Goal: Find specific page/section: Find specific page/section

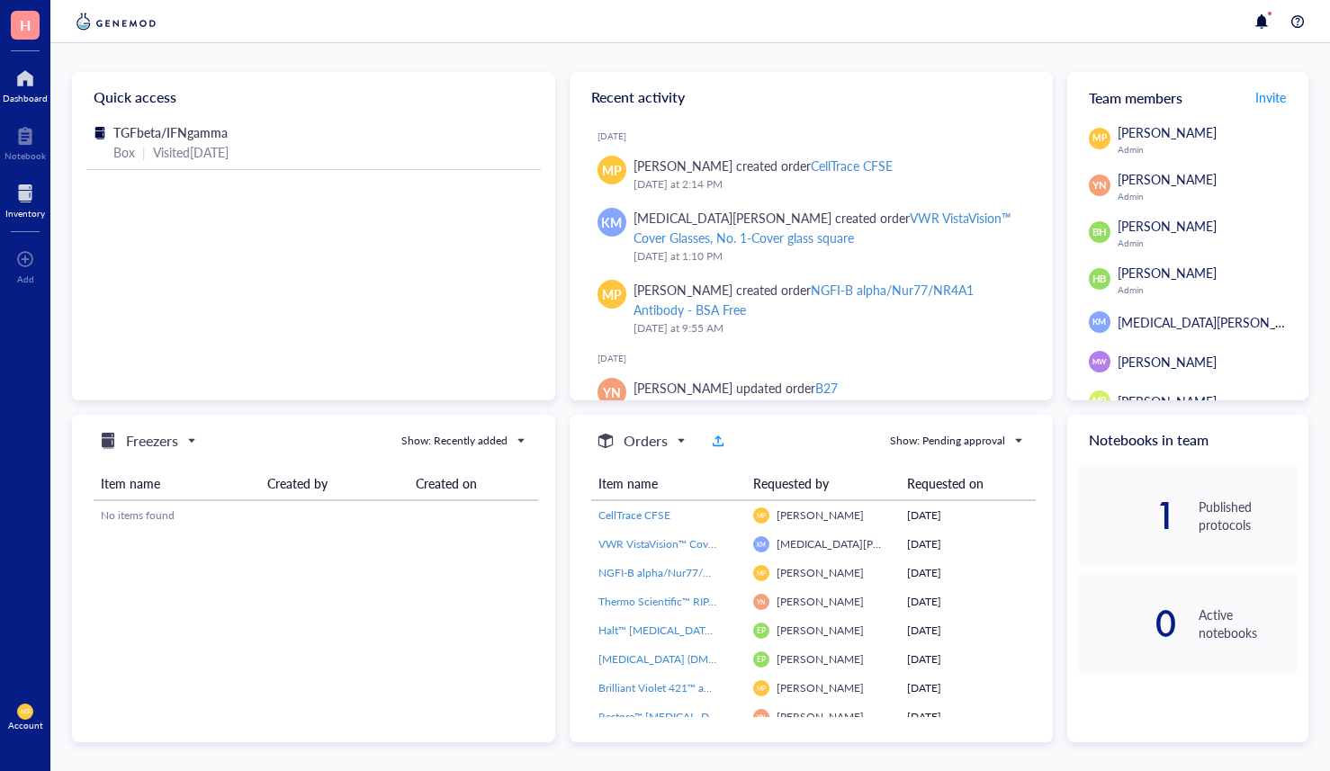
click at [20, 213] on div "Inventory" at bounding box center [25, 213] width 40 height 11
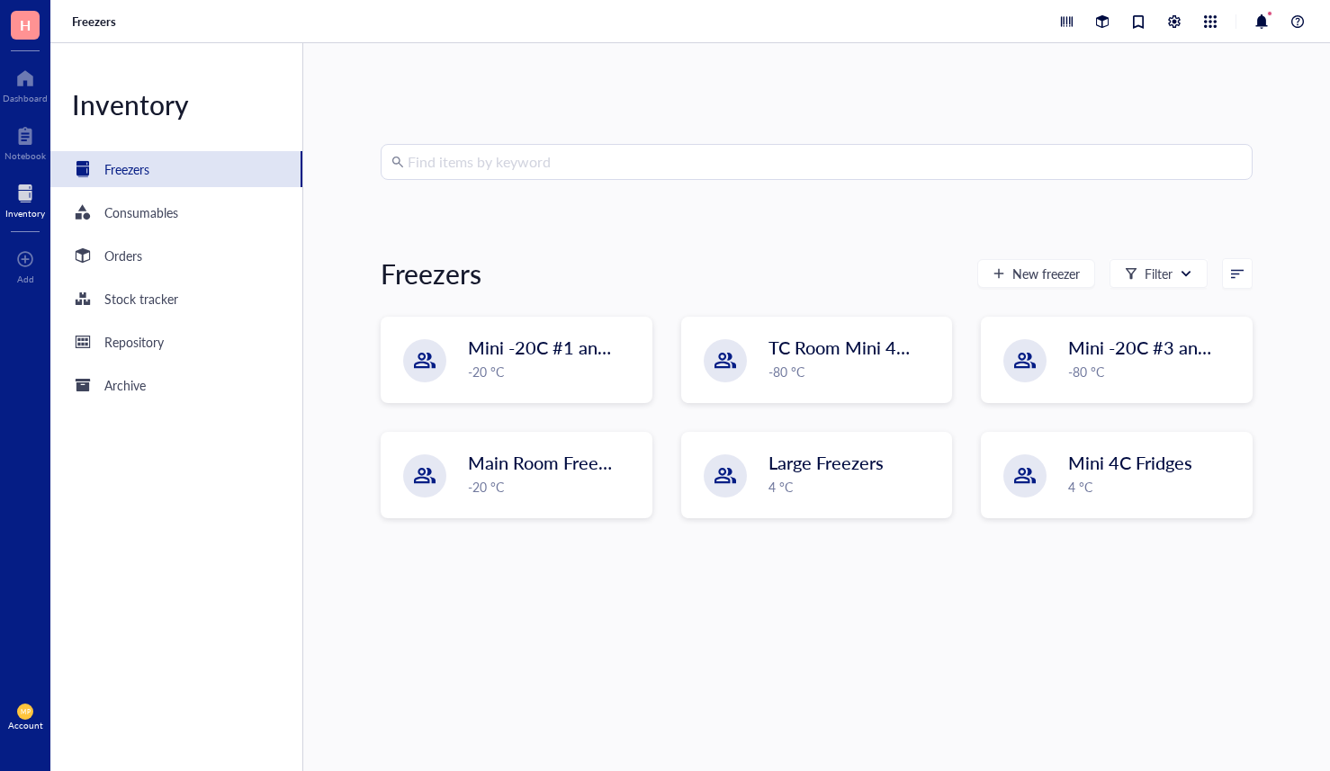
click at [438, 162] on input "search" at bounding box center [825, 162] width 834 height 34
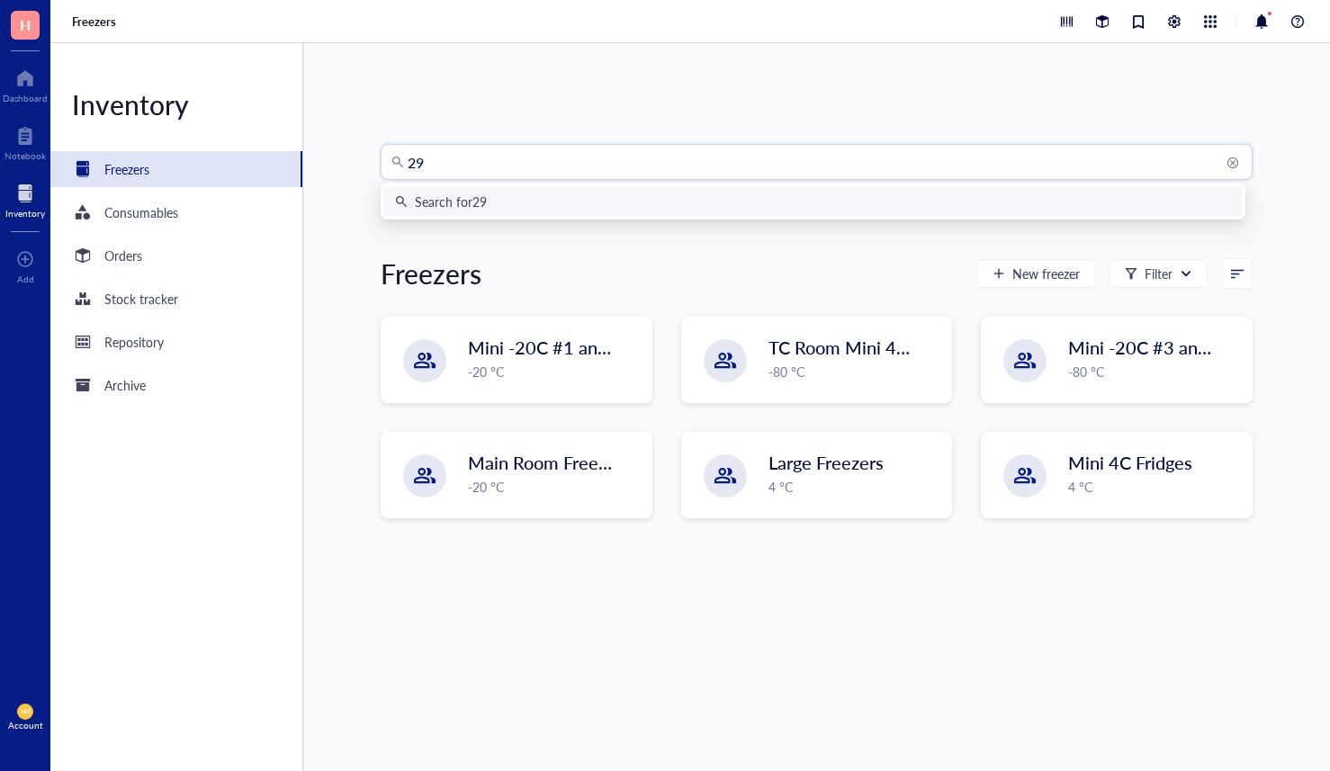
type input "293"
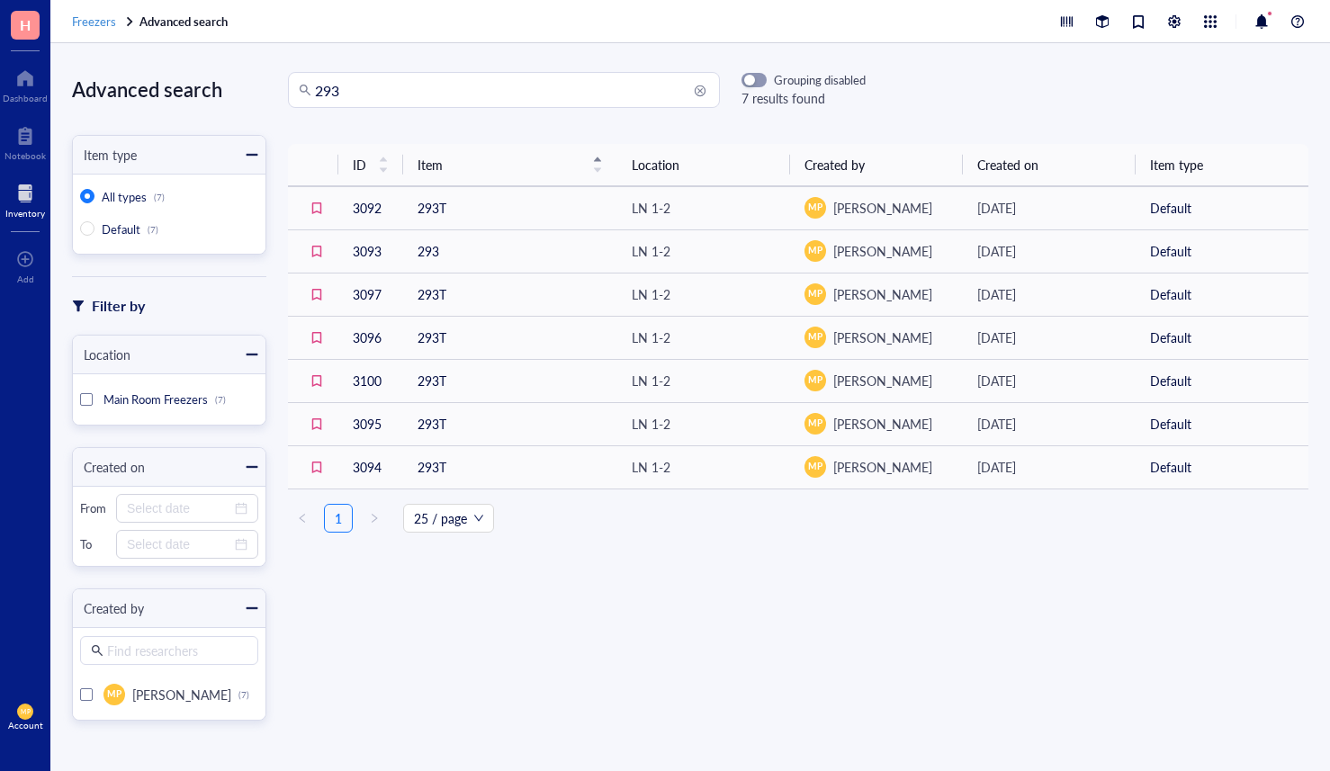
click at [102, 19] on span "Freezers" at bounding box center [94, 21] width 44 height 17
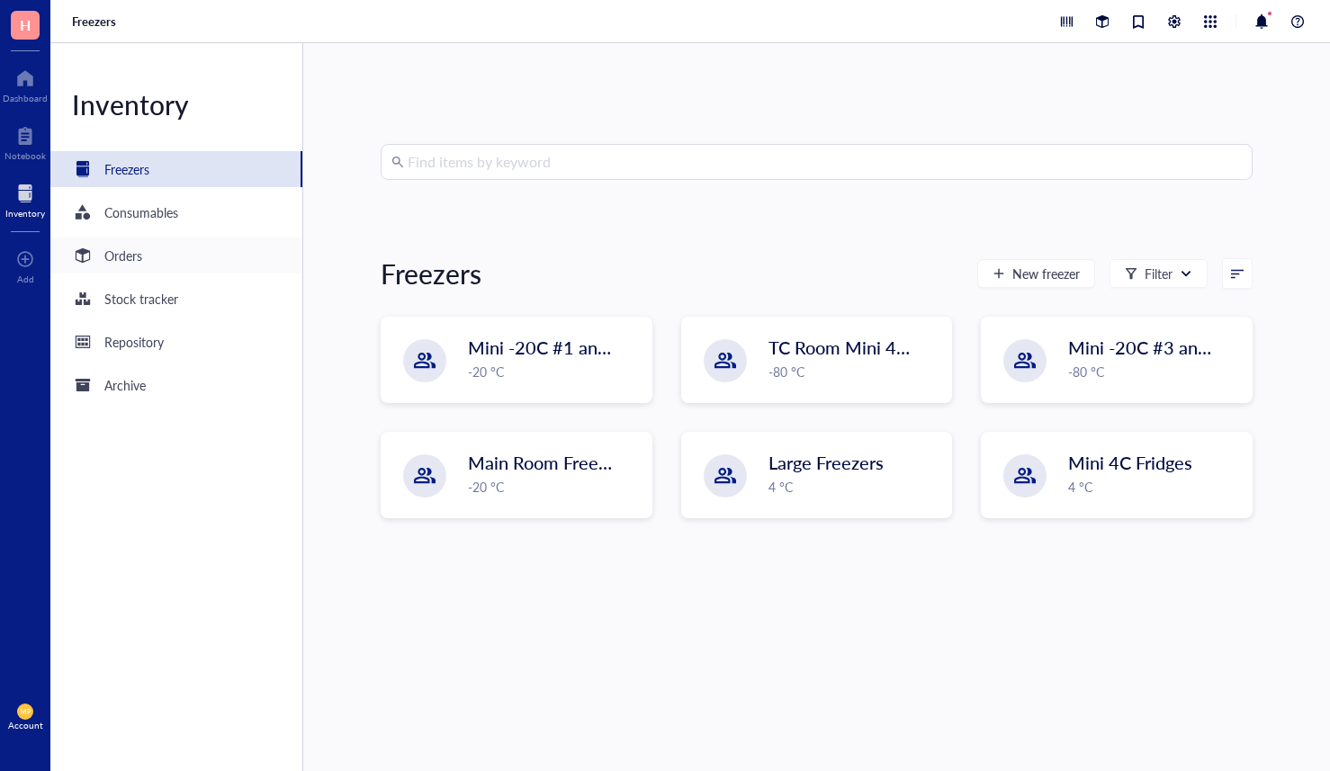
click at [148, 253] on div "Orders" at bounding box center [176, 256] width 252 height 36
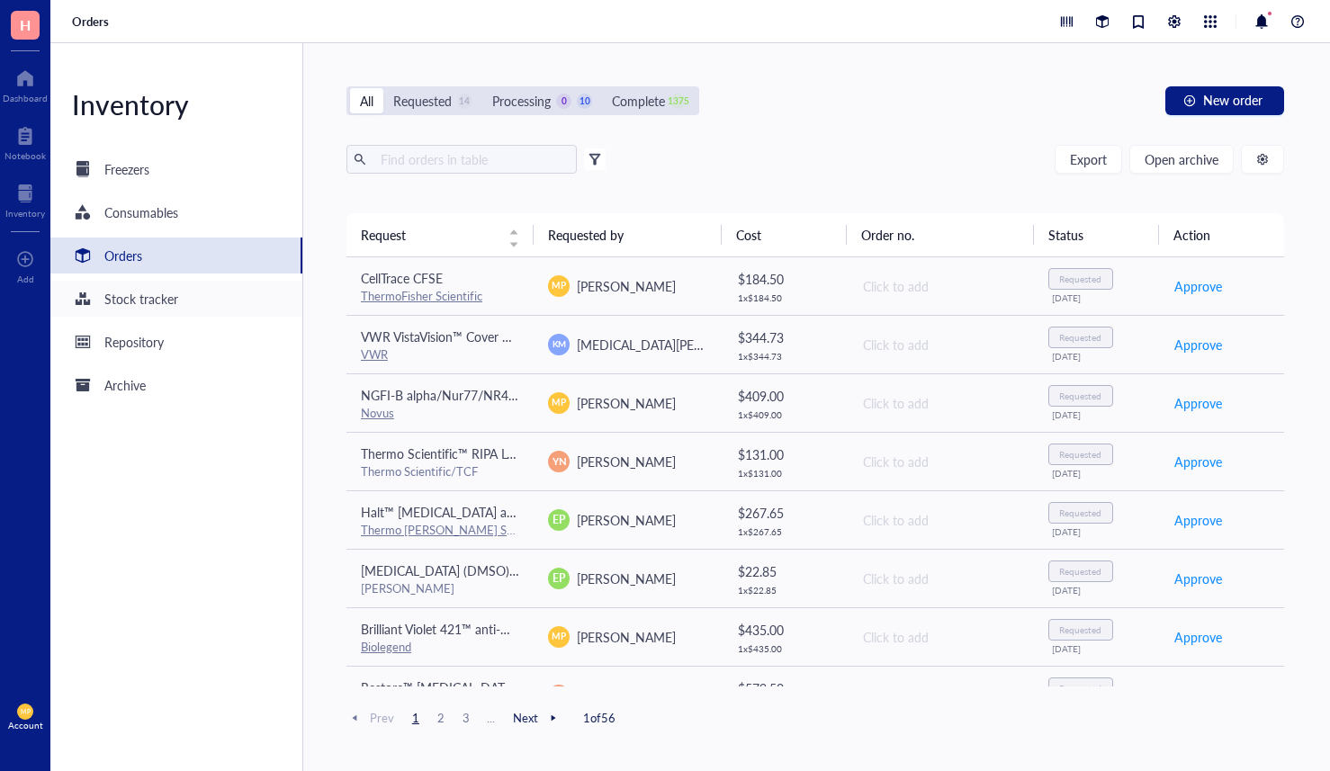
click at [136, 300] on div "Stock tracker" at bounding box center [141, 299] width 74 height 20
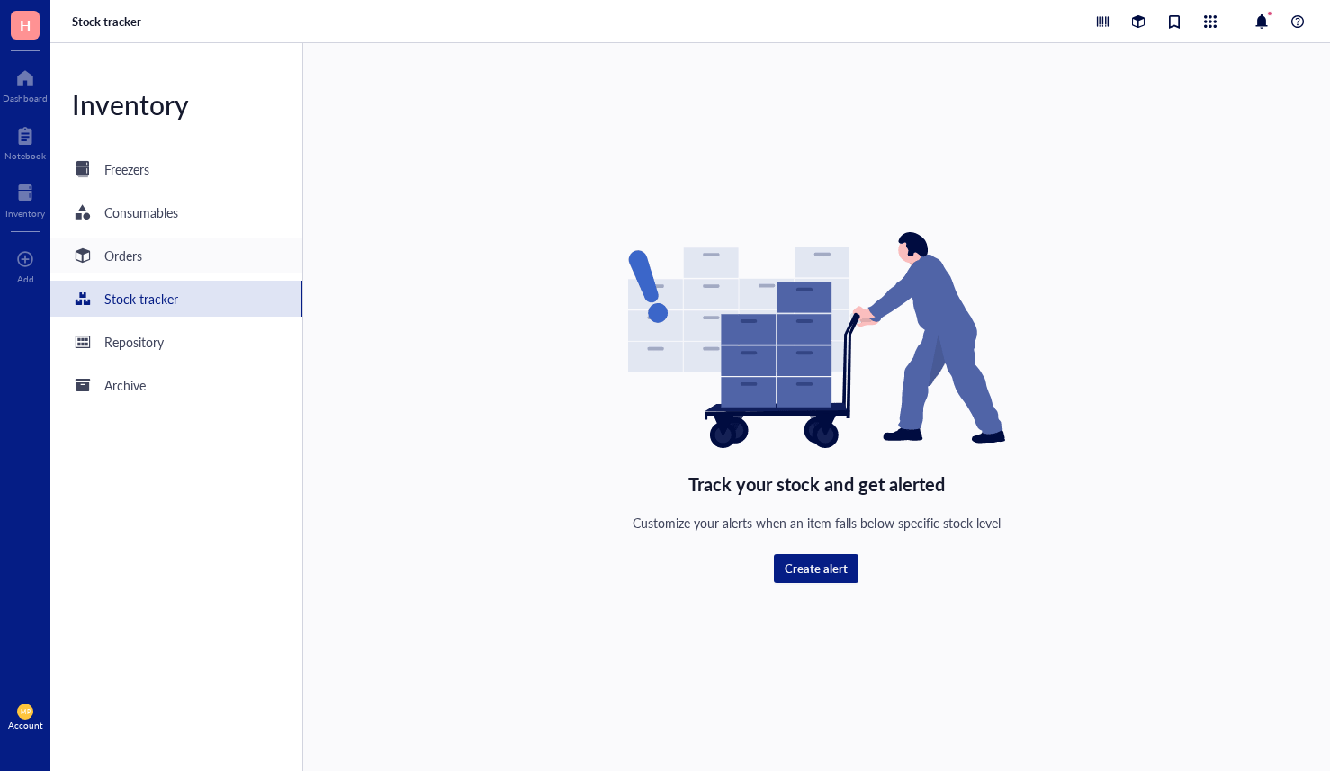
click at [138, 266] on div "Orders" at bounding box center [176, 256] width 252 height 36
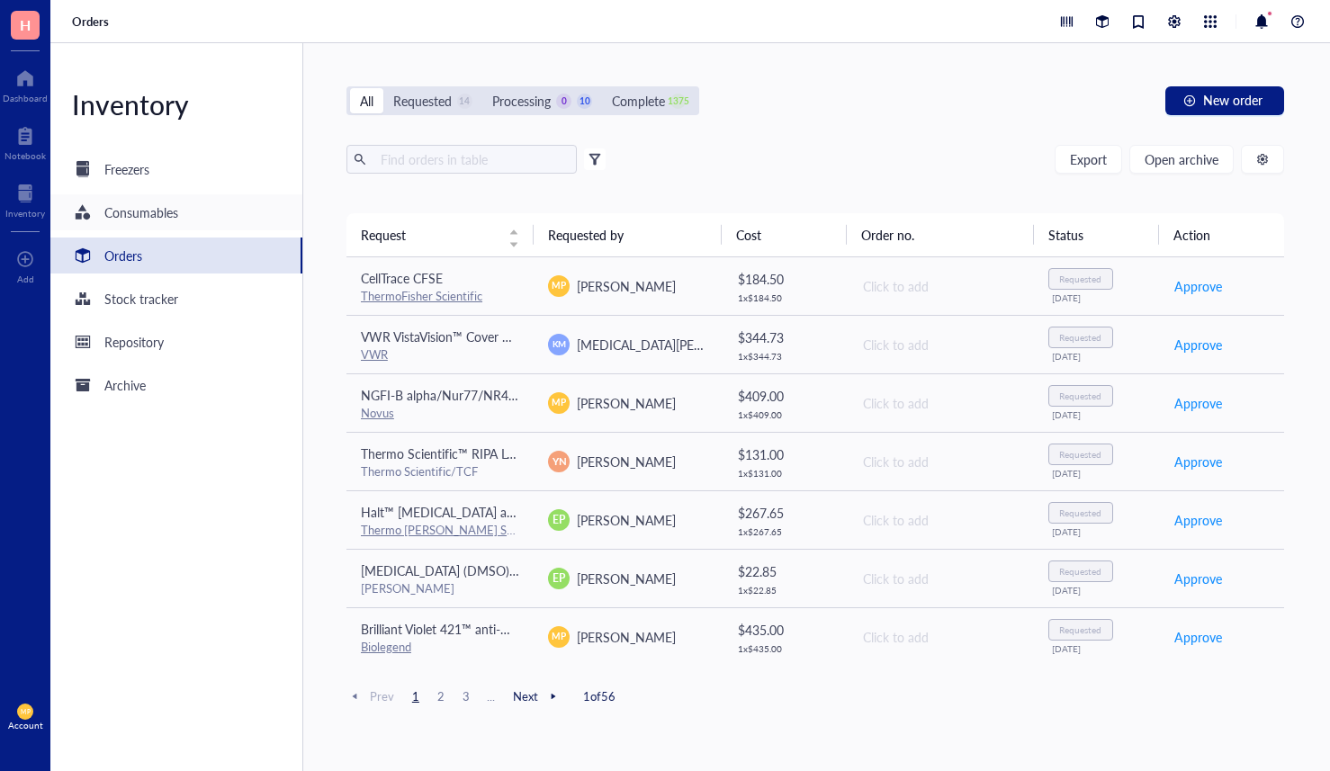
click at [144, 227] on div "Consumables" at bounding box center [176, 212] width 252 height 36
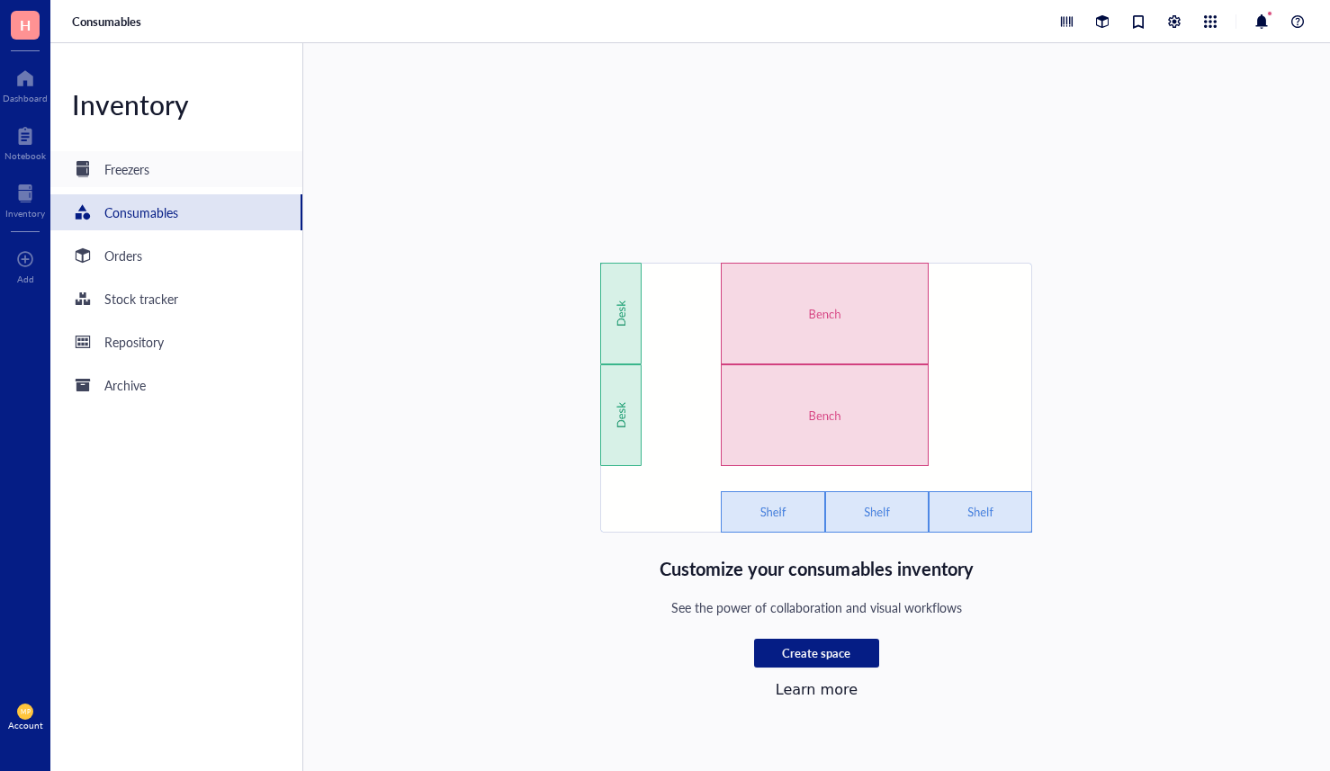
click at [130, 174] on div "Freezers" at bounding box center [126, 169] width 45 height 20
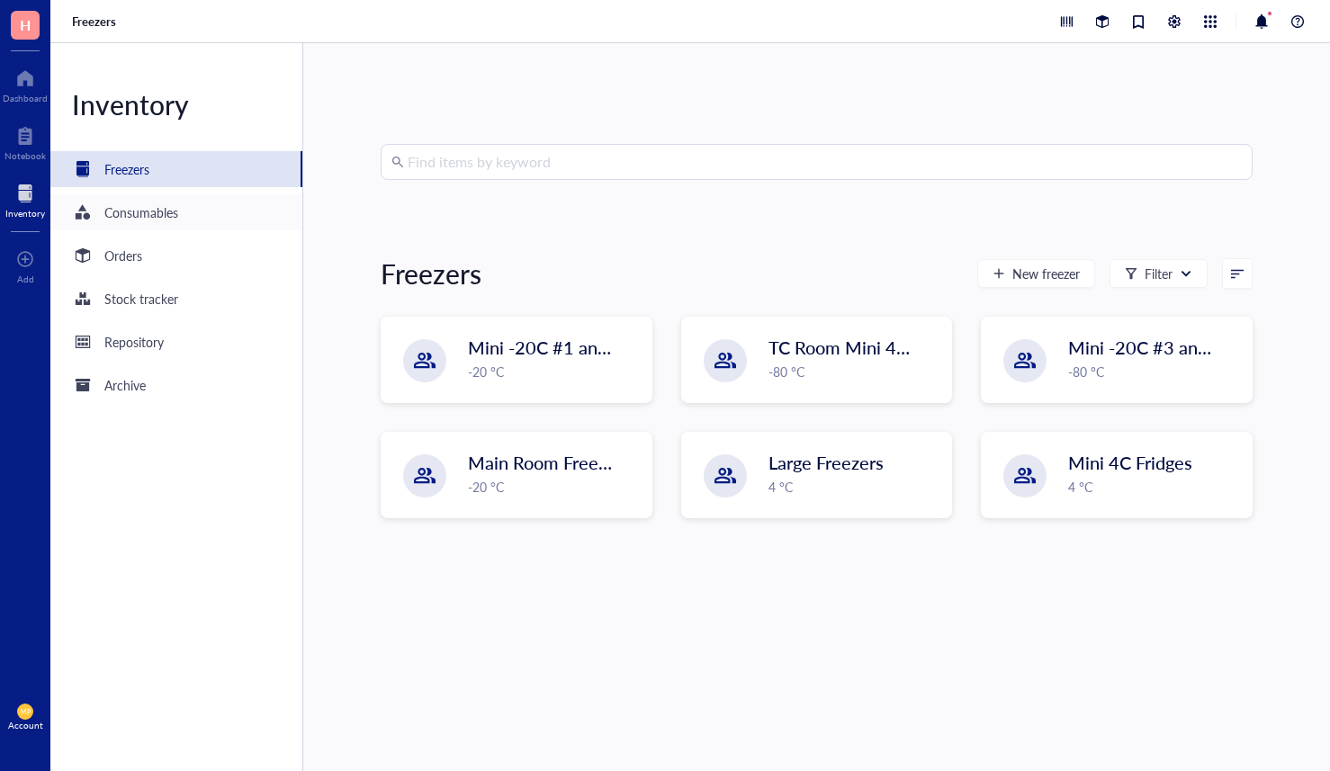
click at [139, 219] on div "Consumables" at bounding box center [141, 212] width 74 height 20
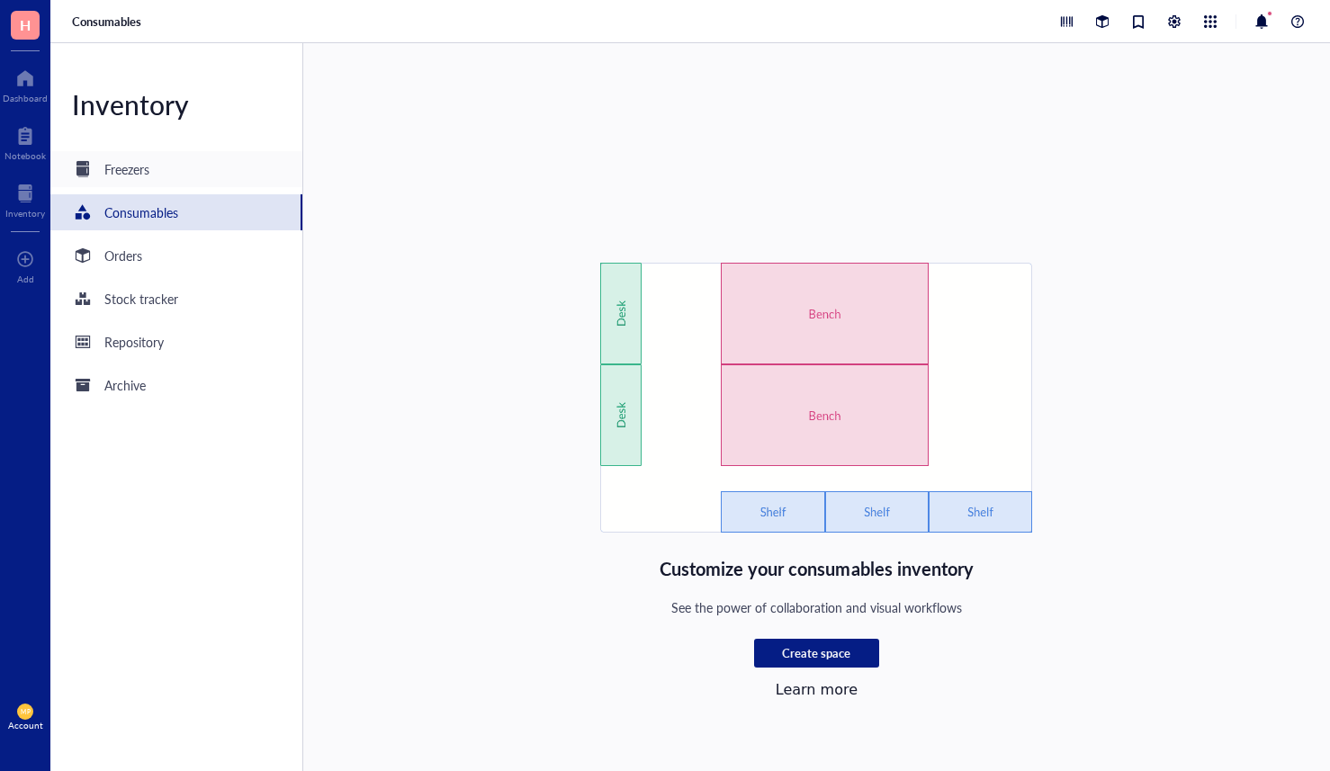
click at [134, 175] on div "Freezers" at bounding box center [126, 169] width 45 height 20
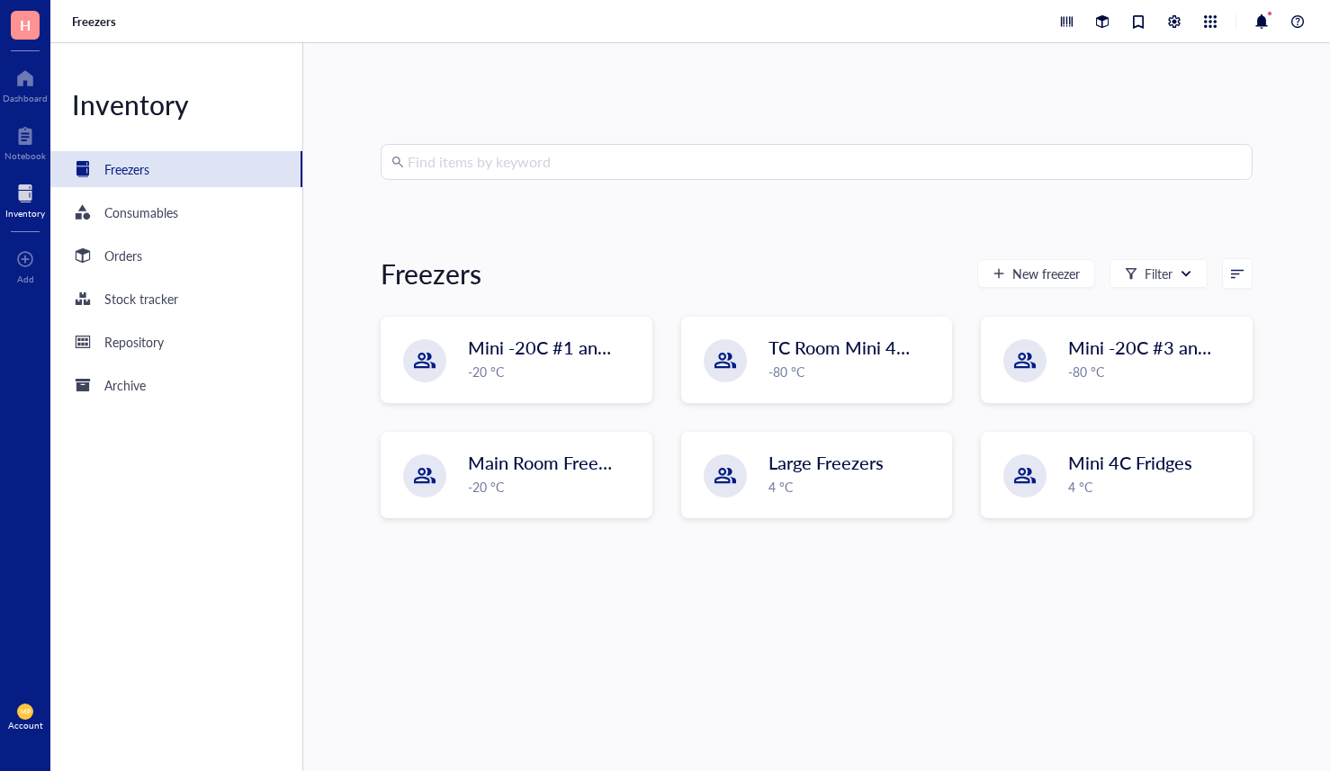
click at [726, 172] on input "search" at bounding box center [825, 162] width 834 height 34
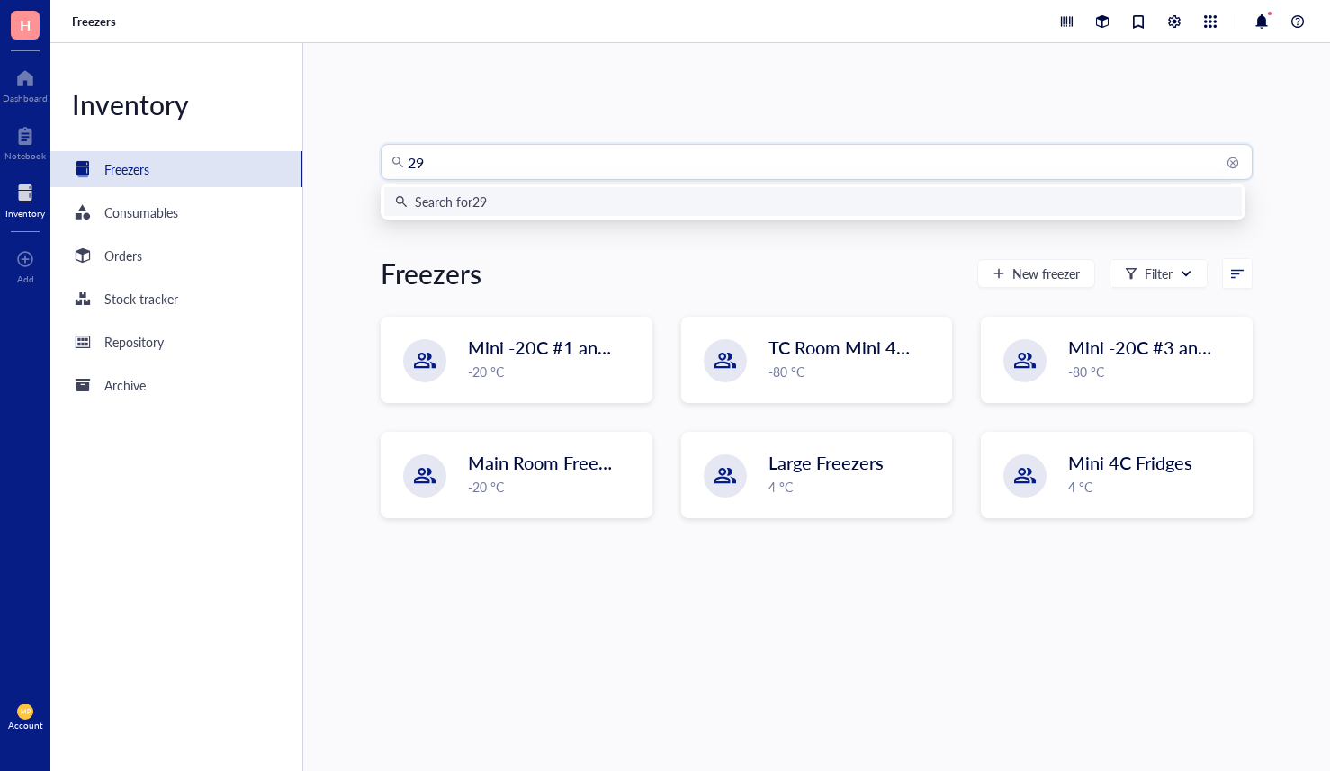
type input "293"
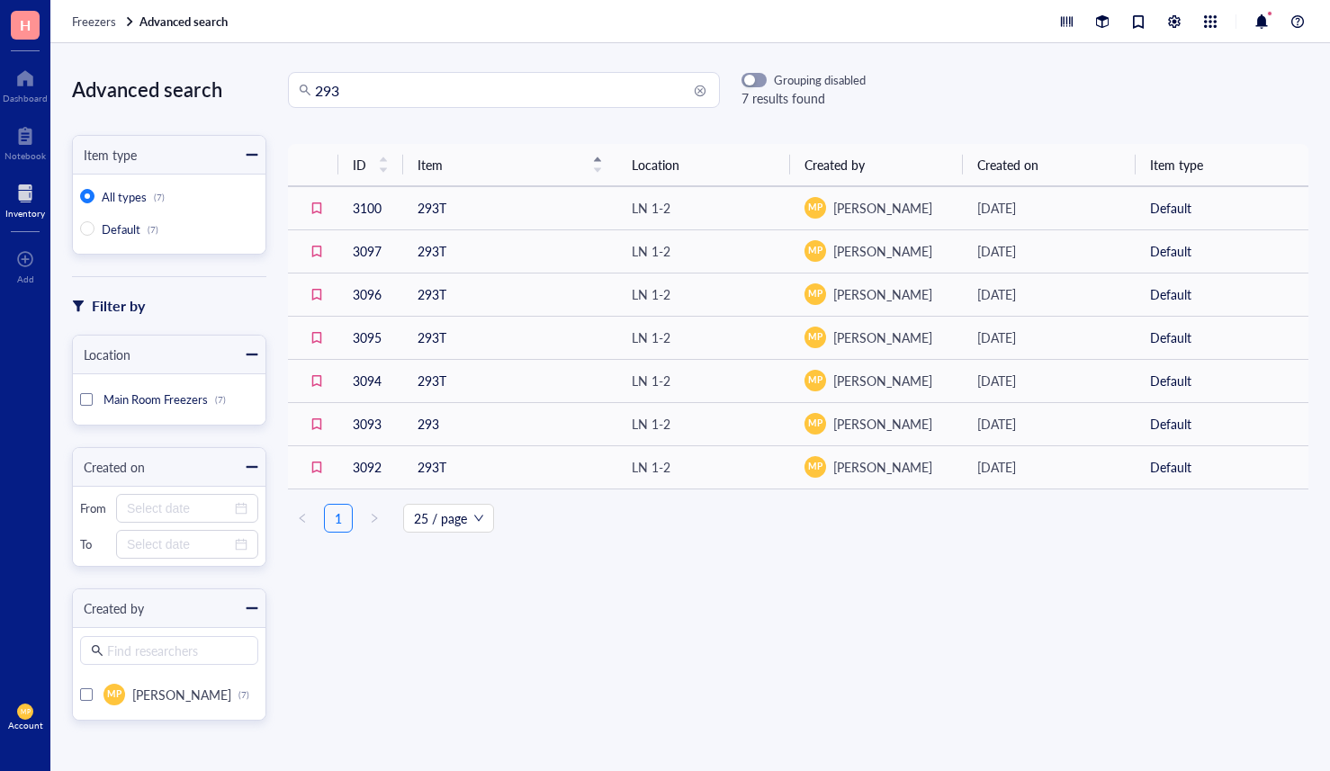
click at [432, 103] on input "293" at bounding box center [512, 90] width 394 height 34
type input "hek"
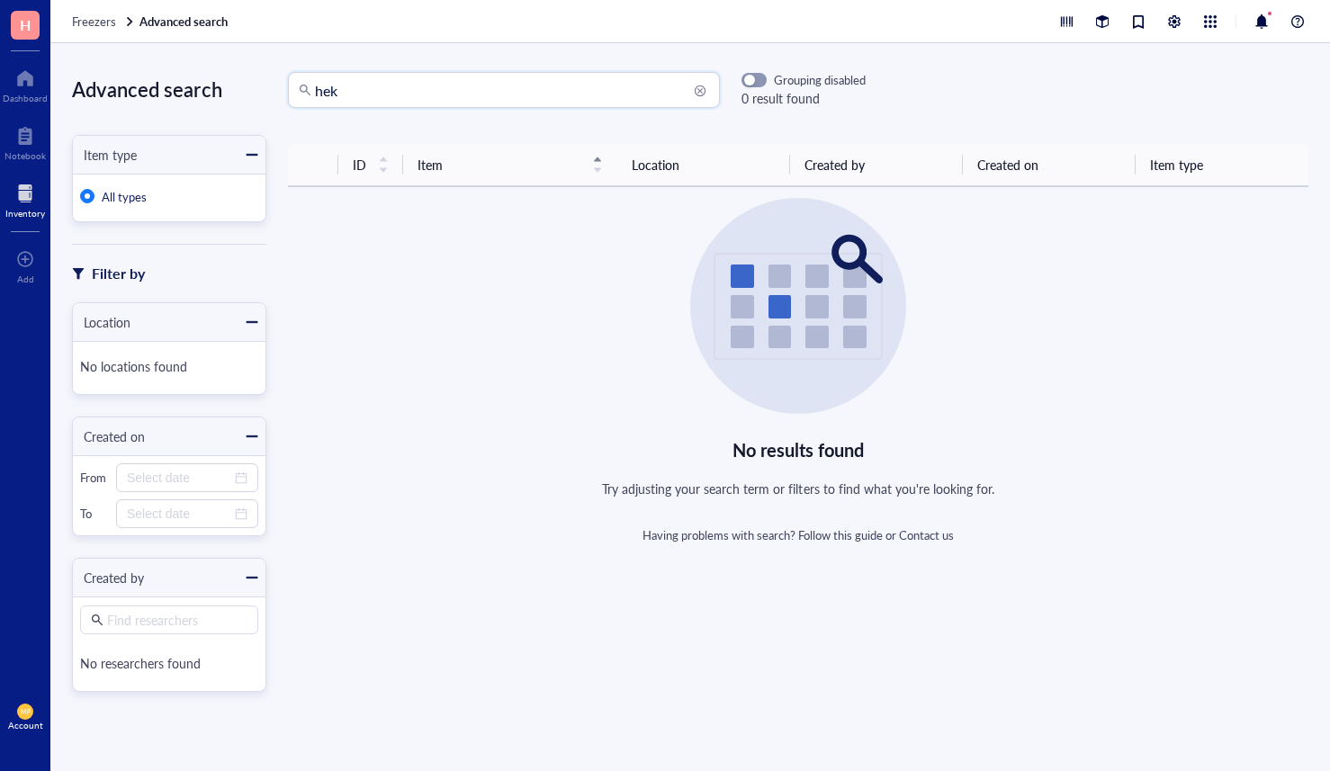
click at [415, 94] on input "hek" at bounding box center [512, 90] width 394 height 34
